Goal: Information Seeking & Learning: Find specific fact

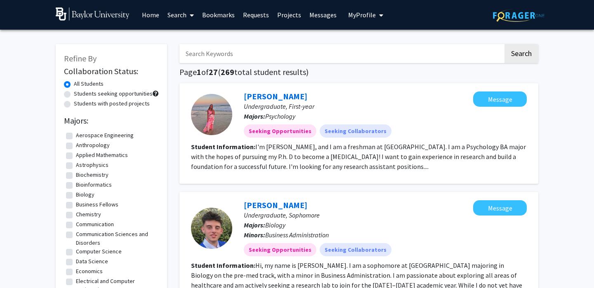
click at [245, 17] on link "Requests" at bounding box center [256, 14] width 34 height 29
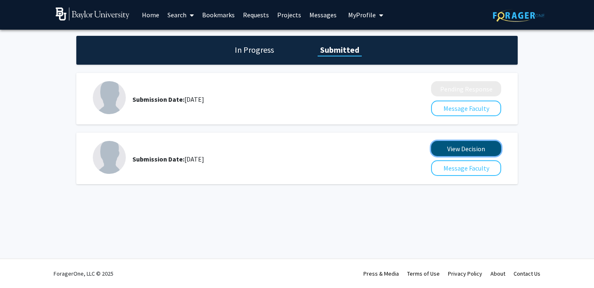
click at [450, 145] on button "View Decision" at bounding box center [466, 148] width 70 height 15
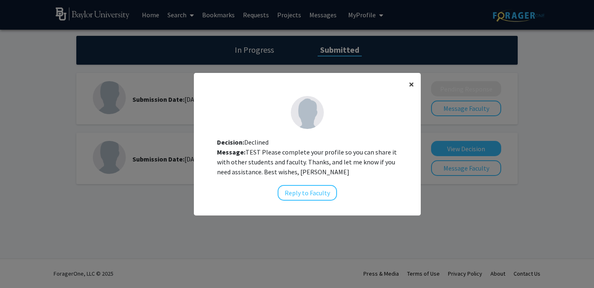
click at [411, 83] on span "×" at bounding box center [411, 84] width 5 height 13
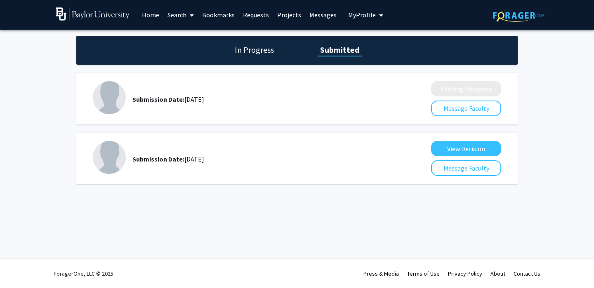
click at [241, 51] on h1 "In Progress" at bounding box center [254, 50] width 44 height 12
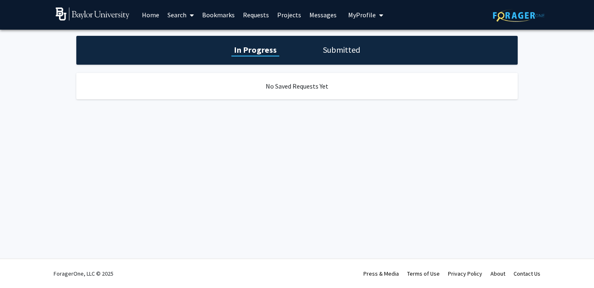
click at [334, 47] on h1 "Submitted" at bounding box center [342, 50] width 42 height 12
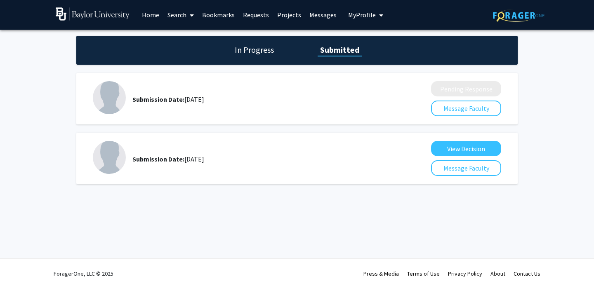
click at [366, 11] on span "My Profile" at bounding box center [362, 15] width 28 height 8
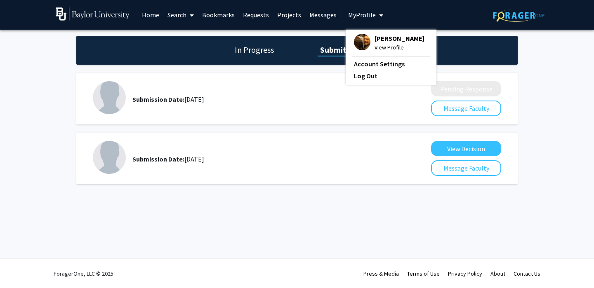
click at [381, 43] on span "[PERSON_NAME]" at bounding box center [400, 38] width 50 height 9
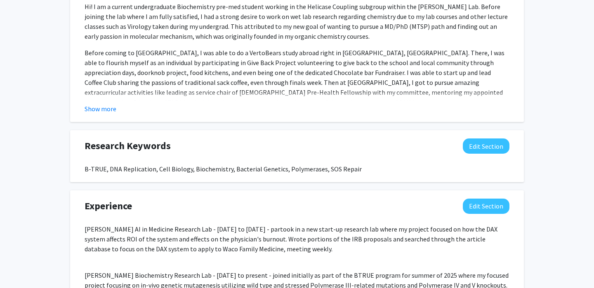
scroll to position [454, 0]
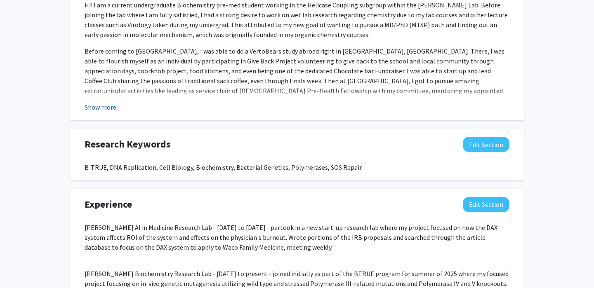
click at [115, 104] on button "Show more" at bounding box center [101, 107] width 32 height 10
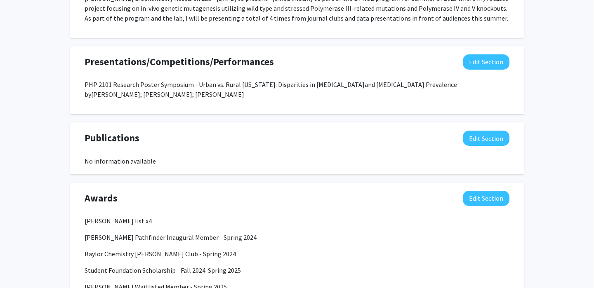
scroll to position [849, 0]
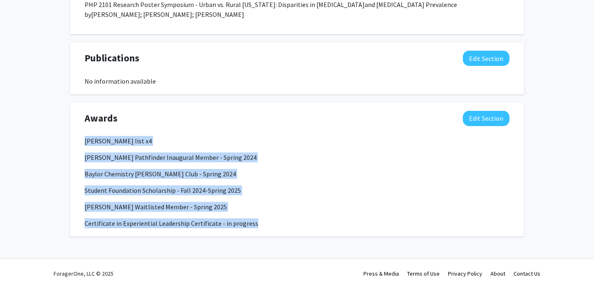
drag, startPoint x: 255, startPoint y: 227, endPoint x: 86, endPoint y: 139, distance: 189.9
click at [86, 139] on div "[PERSON_NAME] list x4 [PERSON_NAME] Pathfinder Inaugural Member - Spring 2024 B…" at bounding box center [297, 182] width 425 height 92
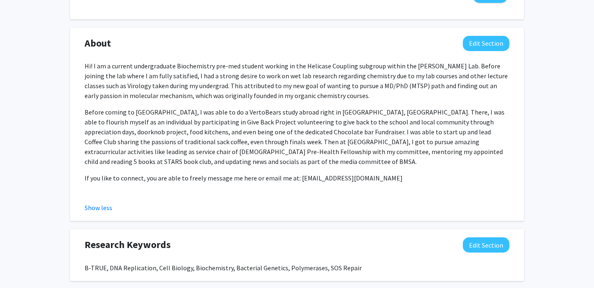
scroll to position [0, 0]
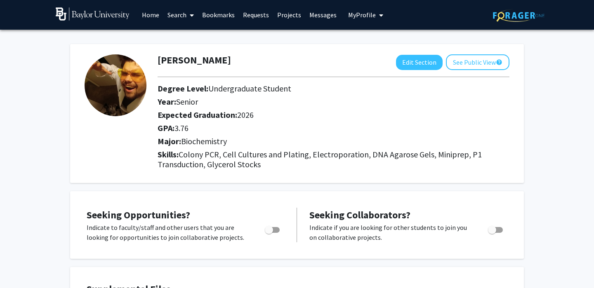
click at [184, 15] on link "Search" at bounding box center [180, 14] width 35 height 29
click at [218, 16] on link "Bookmarks" at bounding box center [218, 14] width 41 height 29
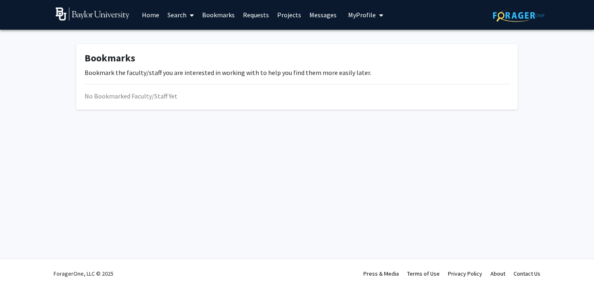
click at [172, 11] on link "Search" at bounding box center [180, 14] width 35 height 29
click at [190, 38] on span "Faculty/Staff" at bounding box center [193, 38] width 61 height 17
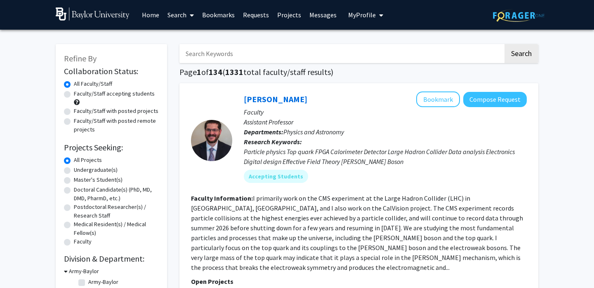
click at [347, 54] on input "Search Keywords" at bounding box center [341, 53] width 324 height 19
type input "[PERSON_NAME]"
click at [534, 53] on button "Search" at bounding box center [522, 53] width 34 height 19
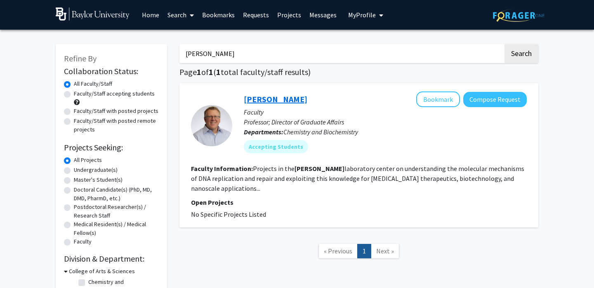
click at [279, 102] on link "[PERSON_NAME]" at bounding box center [276, 99] width 64 height 10
